Goal: Complete application form

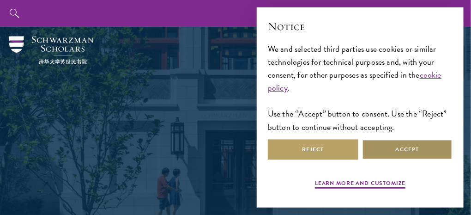
click at [398, 153] on button "Accept" at bounding box center [407, 149] width 91 height 21
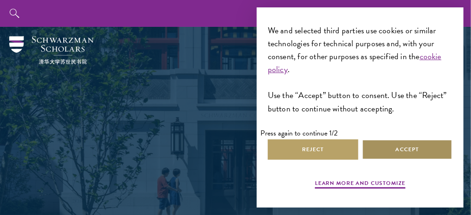
click at [398, 153] on button "Accept" at bounding box center [407, 149] width 91 height 21
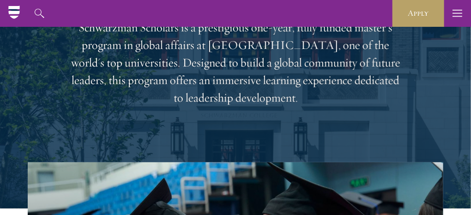
scroll to position [0, 0]
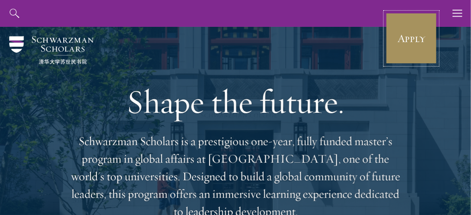
click at [402, 43] on link "Apply" at bounding box center [412, 38] width 52 height 52
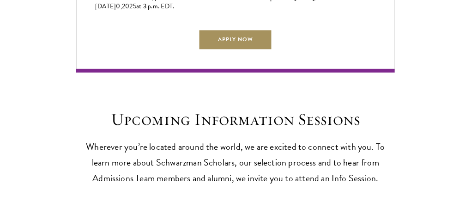
scroll to position [2187, 0]
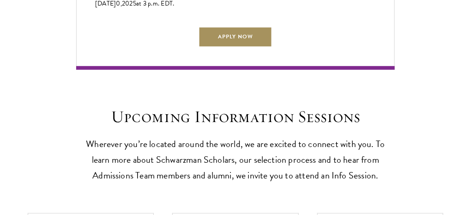
click at [239, 44] on link "Apply Now" at bounding box center [236, 37] width 74 height 21
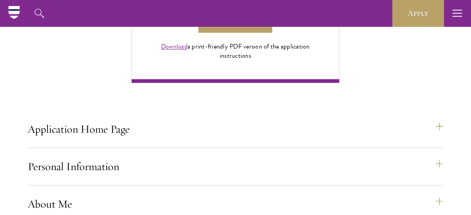
scroll to position [671, 0]
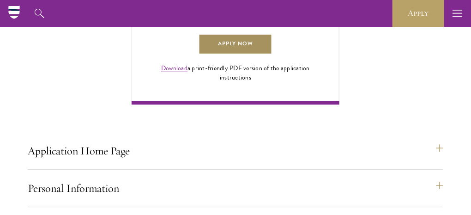
click at [222, 55] on link "Apply Now" at bounding box center [236, 44] width 74 height 21
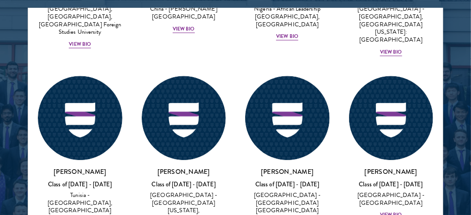
scroll to position [3718, 0]
